Goal: Task Accomplishment & Management: Manage account settings

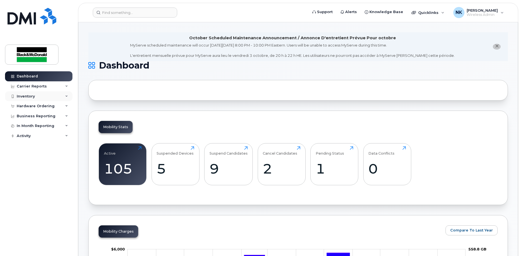
click at [28, 96] on div "Inventory" at bounding box center [26, 96] width 18 height 4
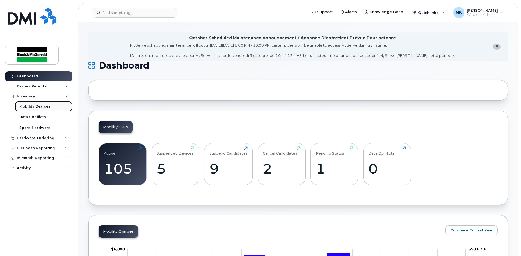
click at [37, 106] on div "Mobility Devices" at bounding box center [34, 106] width 31 height 5
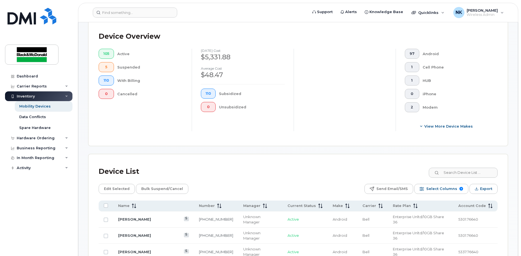
scroll to position [223, 0]
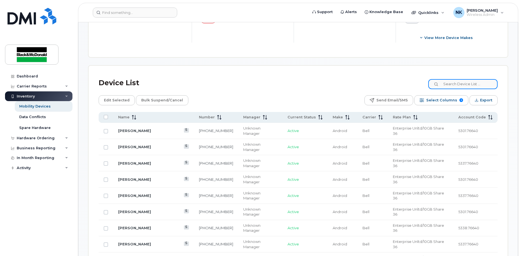
click at [457, 85] on input at bounding box center [462, 84] width 69 height 10
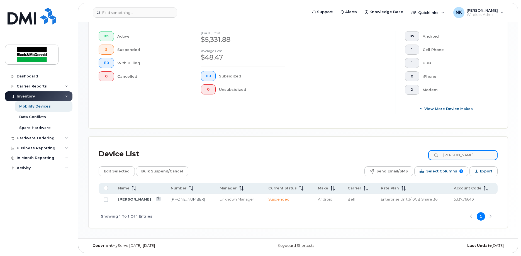
drag, startPoint x: 471, startPoint y: 155, endPoint x: 392, endPoint y: 153, distance: 79.2
click at [407, 153] on div "Device List domin" at bounding box center [298, 154] width 399 height 14
drag, startPoint x: 471, startPoint y: 157, endPoint x: 404, endPoint y: 154, distance: 66.7
click at [406, 154] on div "Device List Riley" at bounding box center [298, 154] width 399 height 14
drag, startPoint x: 472, startPoint y: 156, endPoint x: 346, endPoint y: 149, distance: 126.5
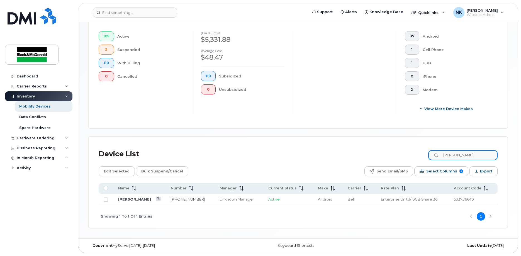
click at [346, 149] on div "Device List mauree" at bounding box center [298, 154] width 399 height 14
type input "Troy"
click at [493, 12] on span "[PERSON_NAME]" at bounding box center [482, 10] width 31 height 4
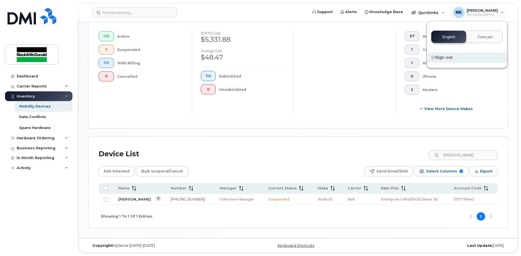
click at [450, 56] on div "Sign out" at bounding box center [467, 57] width 80 height 10
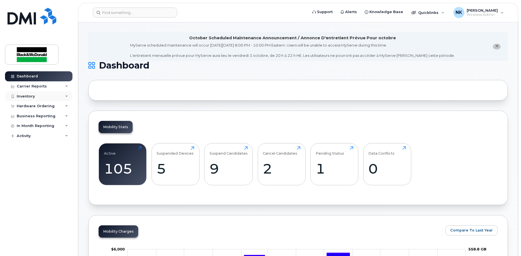
click at [27, 96] on div "Inventory" at bounding box center [26, 96] width 18 height 4
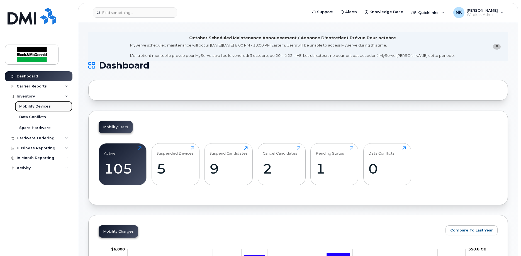
click at [28, 107] on div "Mobility Devices" at bounding box center [34, 106] width 31 height 5
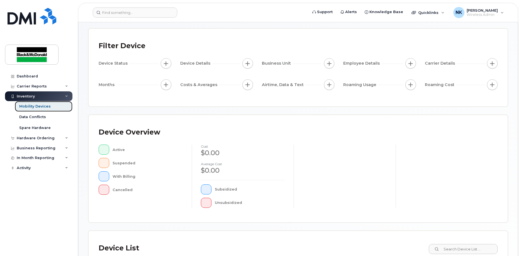
scroll to position [112, 0]
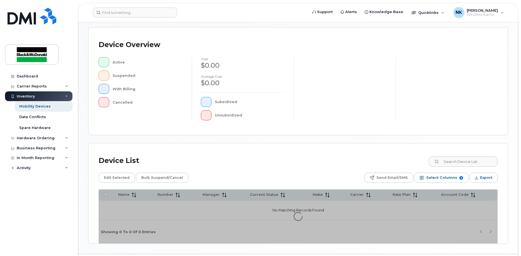
click at [479, 162] on div "Device List Edit Selected Bulk Suspend/Cancel Send Email/SMS Select Columns 9 F…" at bounding box center [298, 193] width 420 height 101
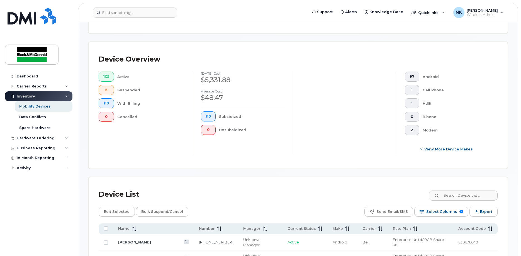
scroll to position [127, 0]
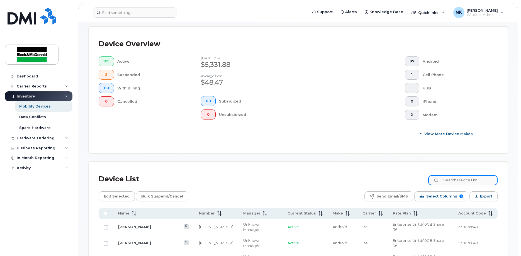
click at [457, 182] on input at bounding box center [462, 180] width 69 height 10
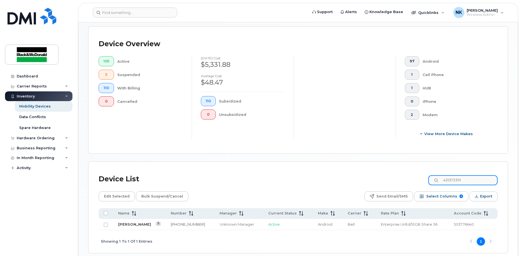
drag, startPoint x: 480, startPoint y: 181, endPoint x: 431, endPoint y: 181, distance: 49.3
click at [431, 181] on div "Device List 4313733111" at bounding box center [298, 179] width 399 height 14
drag, startPoint x: 478, startPoint y: 179, endPoint x: 380, endPoint y: 180, distance: 98.1
click at [380, 180] on div "Device List 4313231072" at bounding box center [298, 179] width 399 height 14
type input "4313364731"
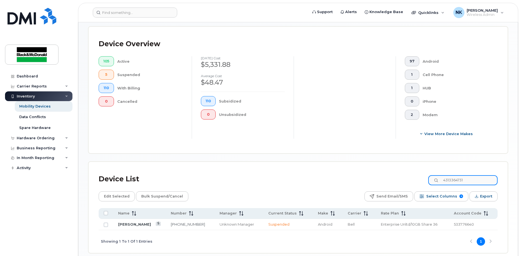
drag, startPoint x: 480, startPoint y: 181, endPoint x: 403, endPoint y: 181, distance: 77.8
click at [403, 181] on div "Device List 4313364731" at bounding box center [298, 179] width 399 height 14
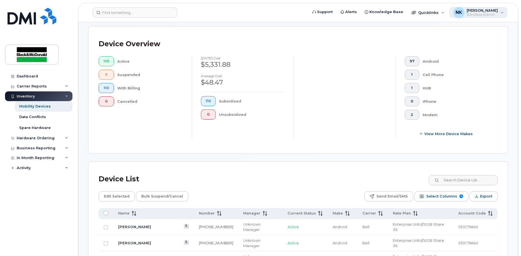
click at [486, 12] on span "[PERSON_NAME]" at bounding box center [482, 10] width 31 height 4
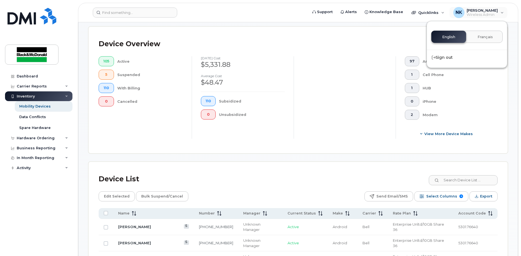
click at [295, 38] on div "Device Overview" at bounding box center [298, 44] width 399 height 14
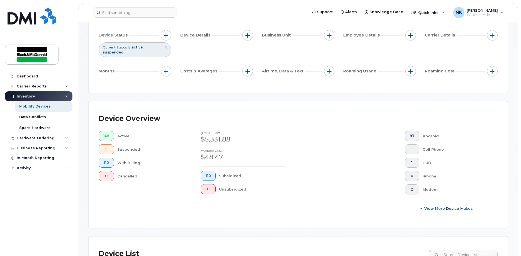
scroll to position [167, 0]
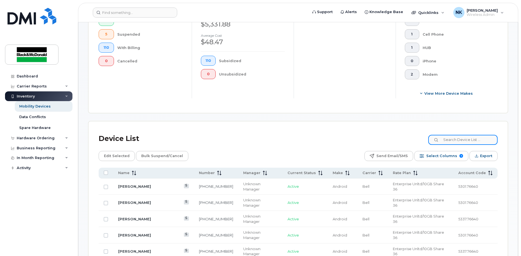
click at [461, 140] on input at bounding box center [462, 140] width 69 height 10
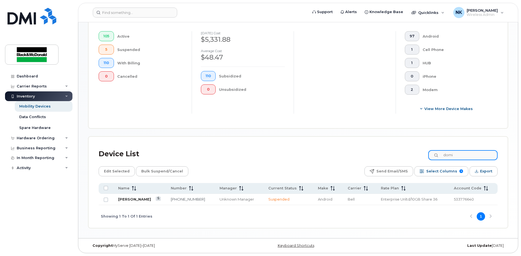
type input "domi"
click at [140, 200] on link "Dominic Cazeau" at bounding box center [134, 199] width 33 height 4
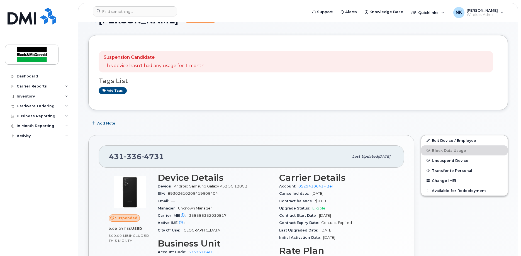
scroll to position [56, 0]
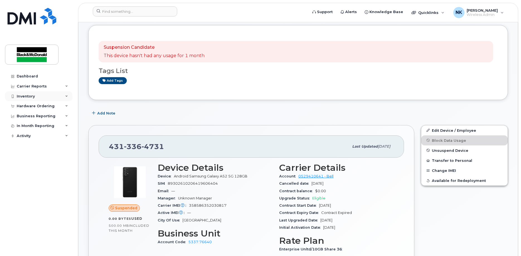
click at [32, 98] on div "Inventory" at bounding box center [26, 96] width 18 height 4
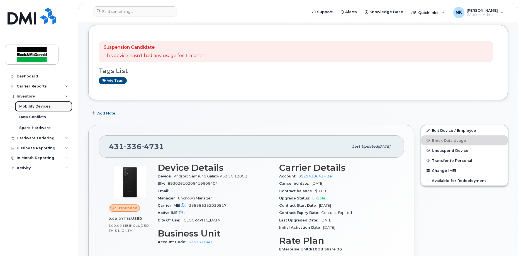
click at [32, 106] on div "Mobility Devices" at bounding box center [34, 106] width 31 height 5
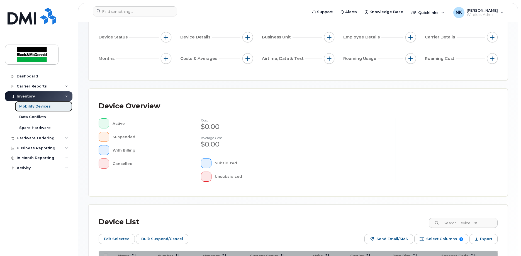
scroll to position [138, 0]
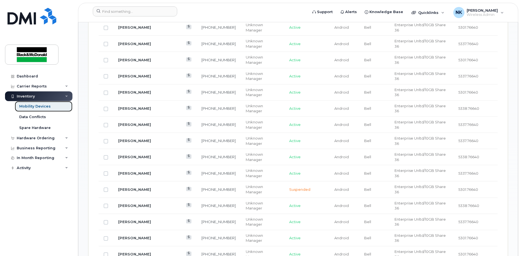
scroll to position [277, 0]
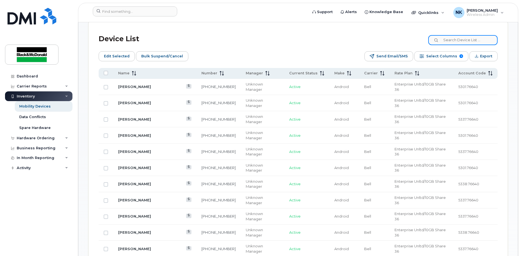
click at [468, 41] on input at bounding box center [462, 40] width 69 height 10
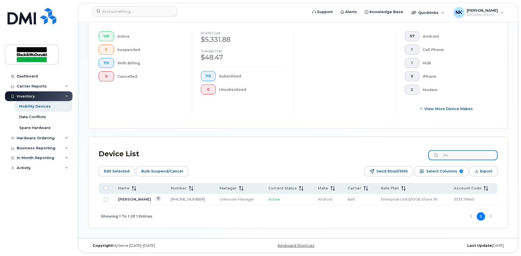
scroll to position [163, 0]
type input "nu"
click at [136, 199] on link "[PERSON_NAME]" at bounding box center [134, 199] width 33 height 4
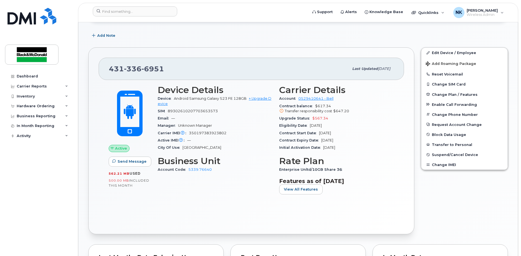
scroll to position [107, 0]
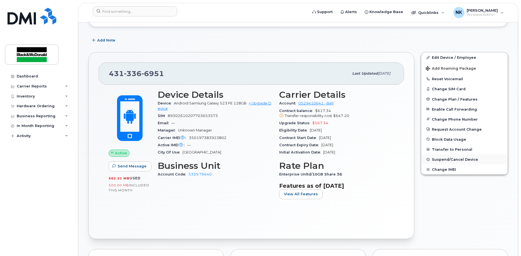
click at [453, 162] on span "Suspend/Cancel Device" at bounding box center [455, 159] width 46 height 4
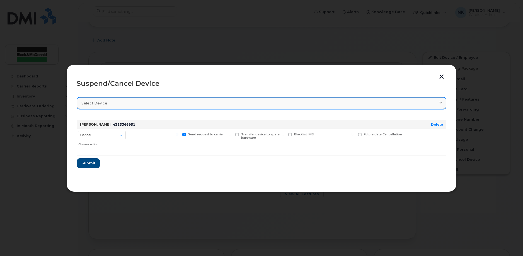
click at [146, 104] on div "Select device" at bounding box center [261, 103] width 360 height 5
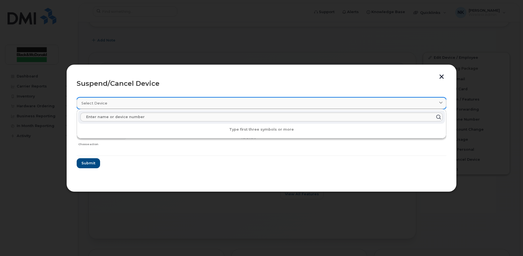
click at [146, 104] on div "Select device" at bounding box center [261, 103] width 360 height 5
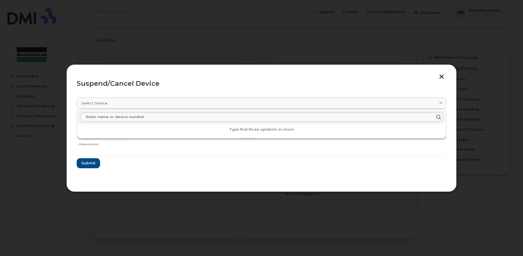
click at [139, 146] on div at bounding box center [154, 139] width 52 height 20
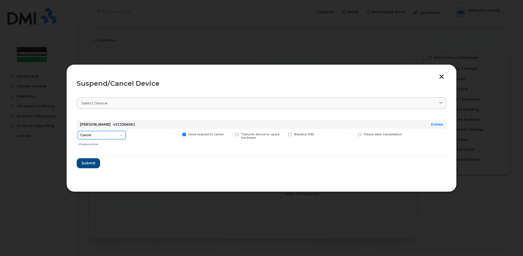
click at [110, 135] on select "Cancel Suspend - Extend Suspension Suspend - Reduced Rate Suspend - Full Rate S…" at bounding box center [102, 135] width 48 height 8
click at [121, 135] on select "Cancel Suspend - Extend Suspension Suspend - Reduced Rate Suspend - Full Rate S…" at bounding box center [102, 135] width 48 height 8
click at [442, 76] on button "button" at bounding box center [441, 77] width 8 height 6
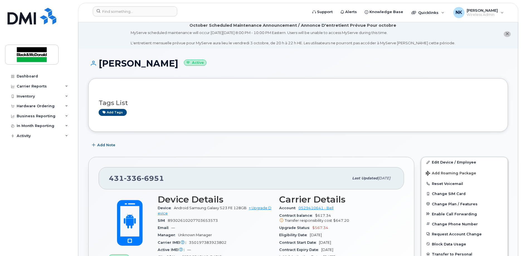
scroll to position [0, 0]
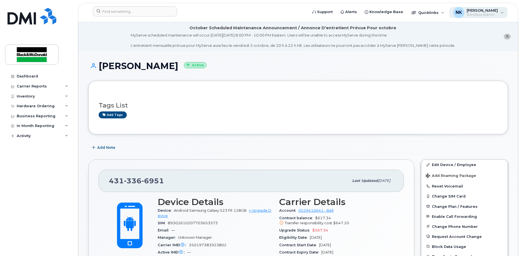
click at [474, 11] on span "[PERSON_NAME]" at bounding box center [482, 10] width 31 height 4
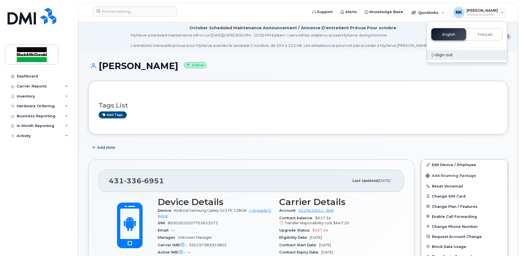
click at [438, 54] on div "Sign out" at bounding box center [467, 55] width 80 height 10
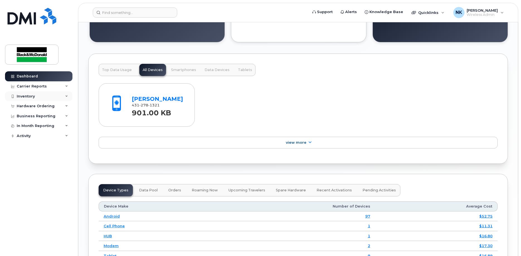
scroll to position [474, 0]
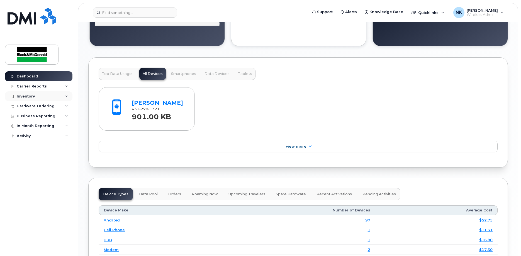
click at [31, 96] on div "Inventory" at bounding box center [26, 96] width 18 height 4
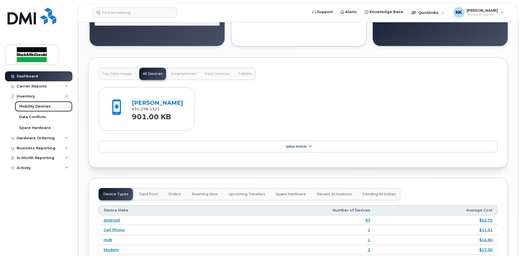
click at [30, 110] on link "Mobility Devices" at bounding box center [44, 106] width 58 height 11
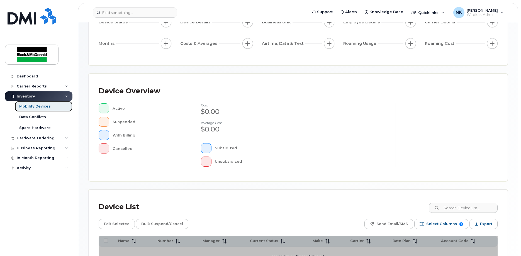
scroll to position [128, 0]
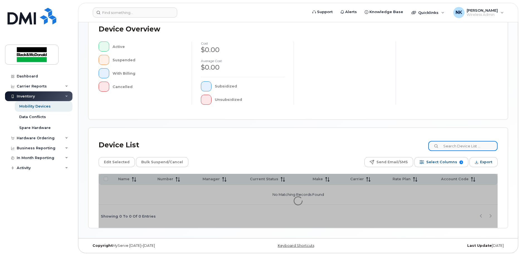
click at [461, 145] on input at bounding box center [462, 146] width 69 height 10
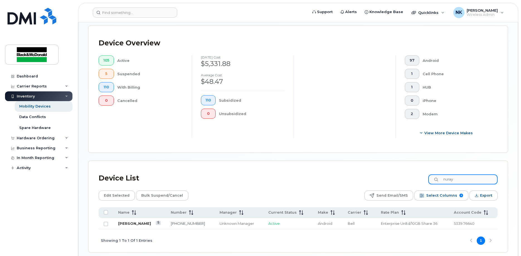
type input "nuray"
click at [123, 224] on link "[PERSON_NAME]" at bounding box center [134, 223] width 33 height 4
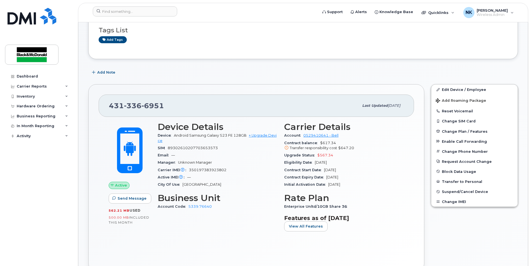
scroll to position [167, 0]
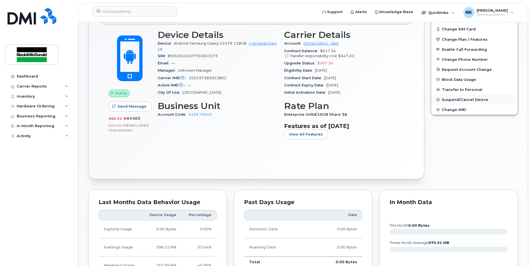
click at [461, 102] on span "Suspend/Cancel Device" at bounding box center [465, 100] width 46 height 4
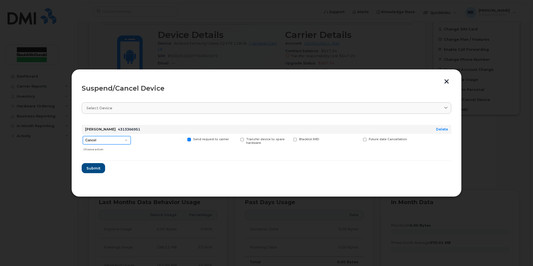
click at [122, 140] on select "Cancel Suspend - Extend Suspension Suspend - Reduced Rate Suspend - Full Rate S…" at bounding box center [107, 140] width 48 height 8
click at [123, 140] on select "Cancel Suspend - Extend Suspension Suspend - Reduced Rate Suspend - Full Rate S…" at bounding box center [107, 140] width 48 height 8
click at [447, 81] on button "button" at bounding box center [446, 82] width 8 height 6
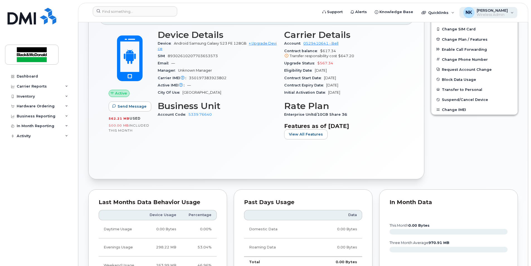
click at [494, 11] on span "[PERSON_NAME]" at bounding box center [492, 10] width 31 height 4
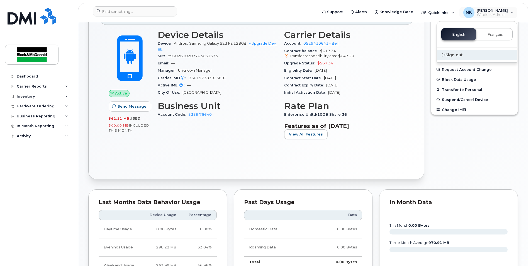
click at [459, 56] on div "Sign out" at bounding box center [477, 55] width 80 height 10
